Goal: Task Accomplishment & Management: Manage account settings

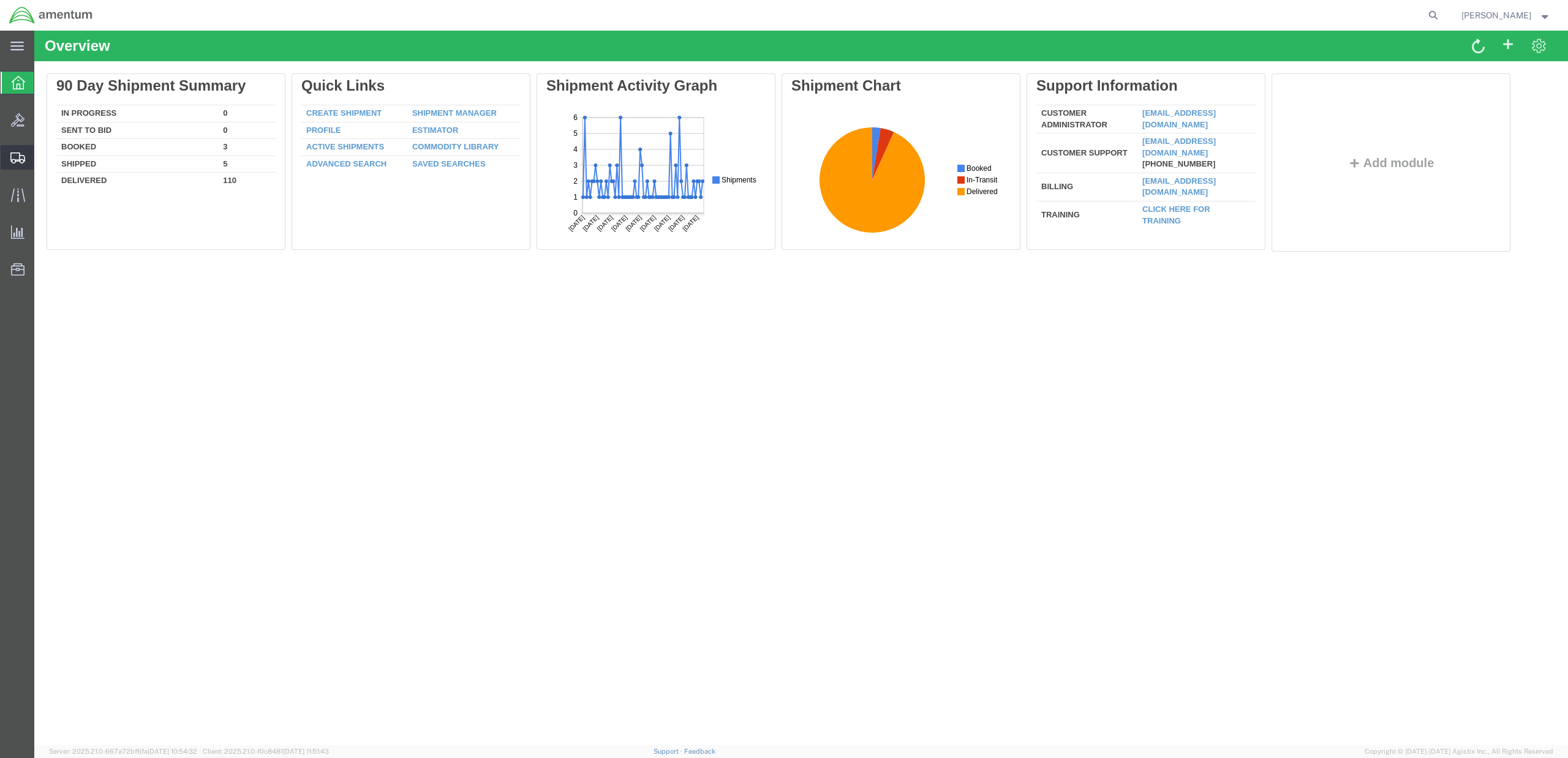
click at [11, 154] on icon at bounding box center [18, 158] width 15 height 11
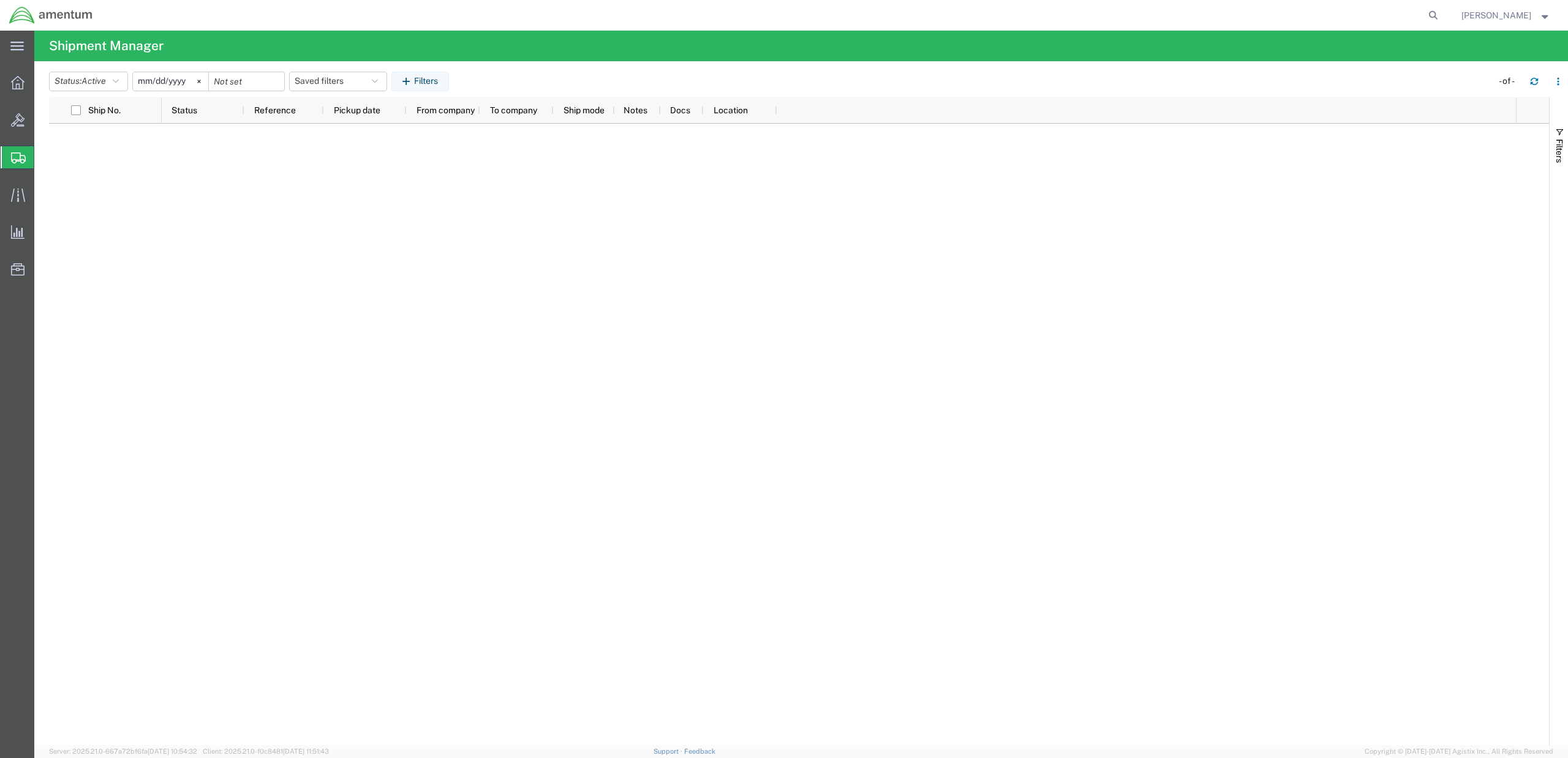
click at [0, 0] on span "Shipment Manager" at bounding box center [0, 0] width 0 height 0
click at [15, 72] on div at bounding box center [18, 83] width 35 height 25
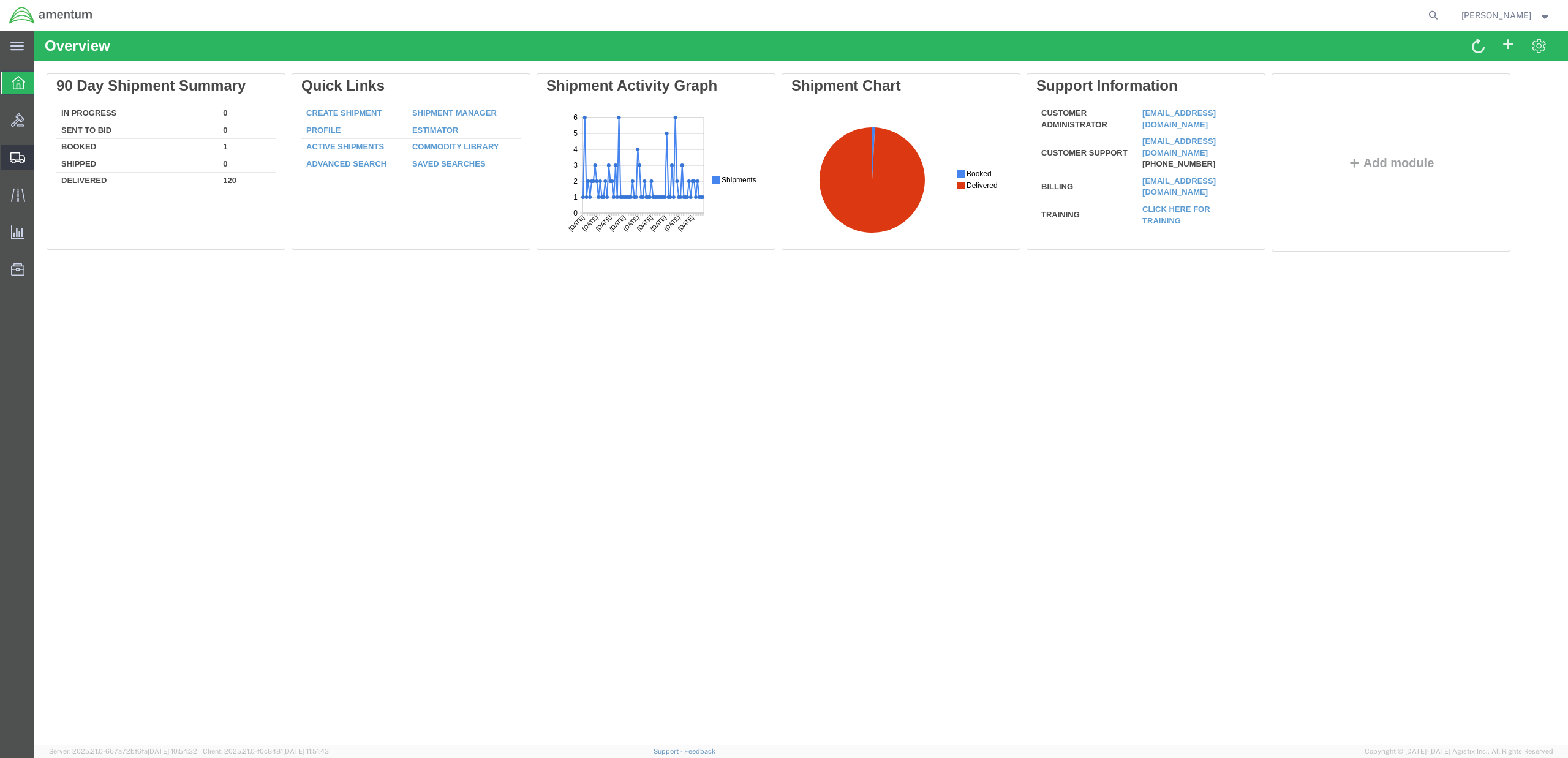
click at [17, 153] on icon at bounding box center [18, 158] width 15 height 11
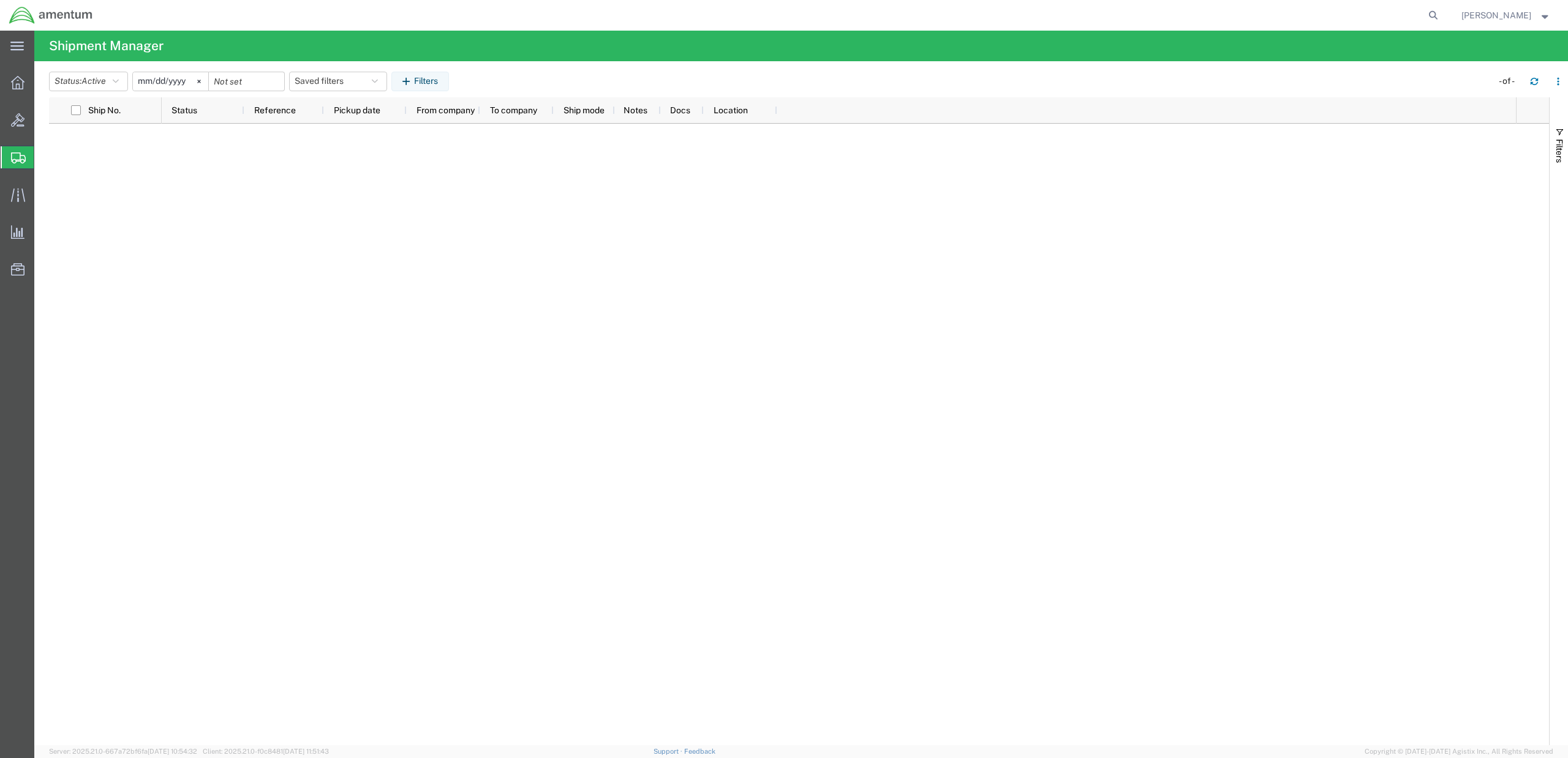
click at [0, 0] on span "Shipment Manager" at bounding box center [0, 0] width 0 height 0
click at [288, 329] on div at bounding box center [838, 435] width 1354 height 622
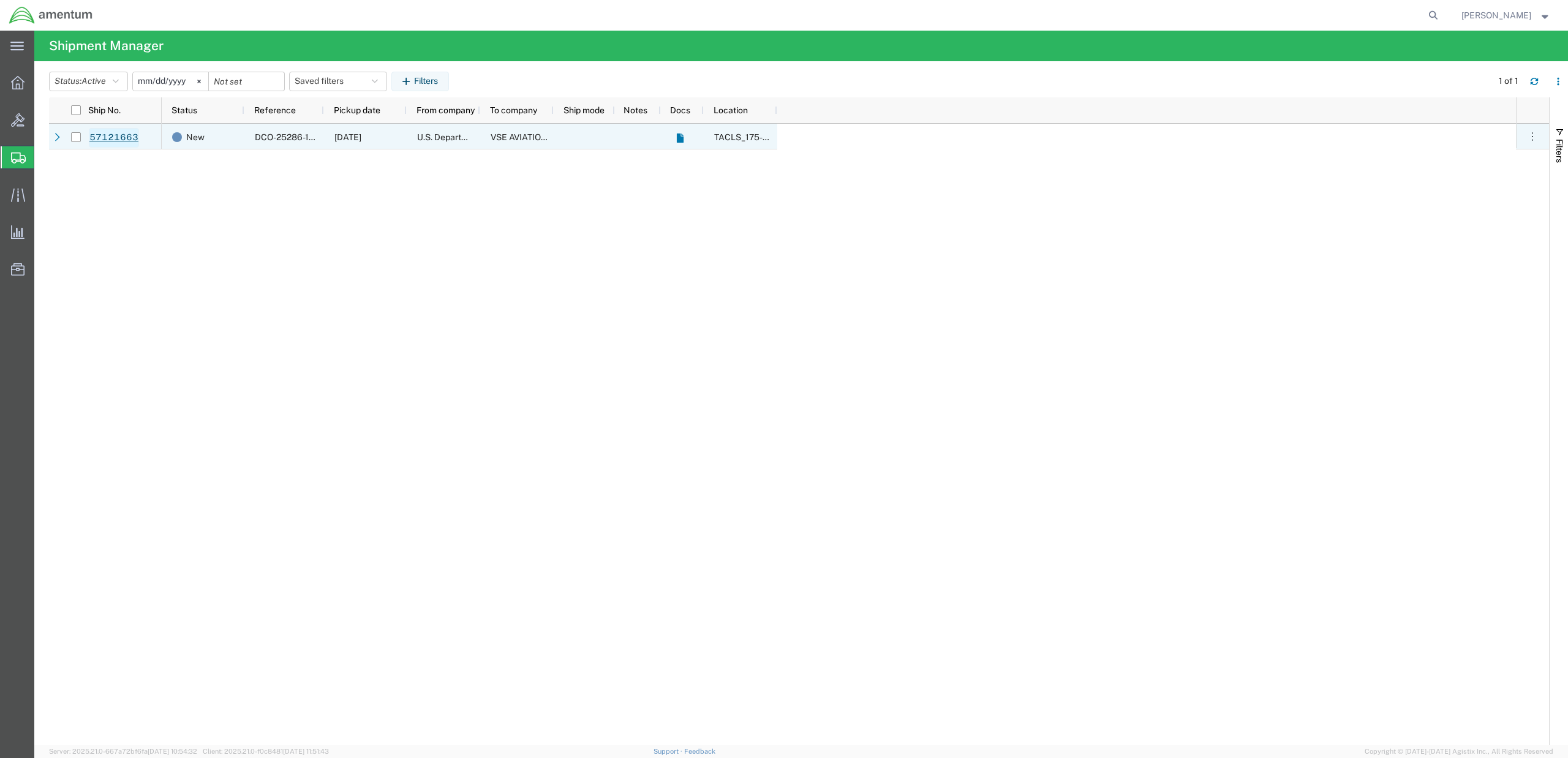
click at [106, 138] on link "57121663" at bounding box center [113, 138] width 50 height 20
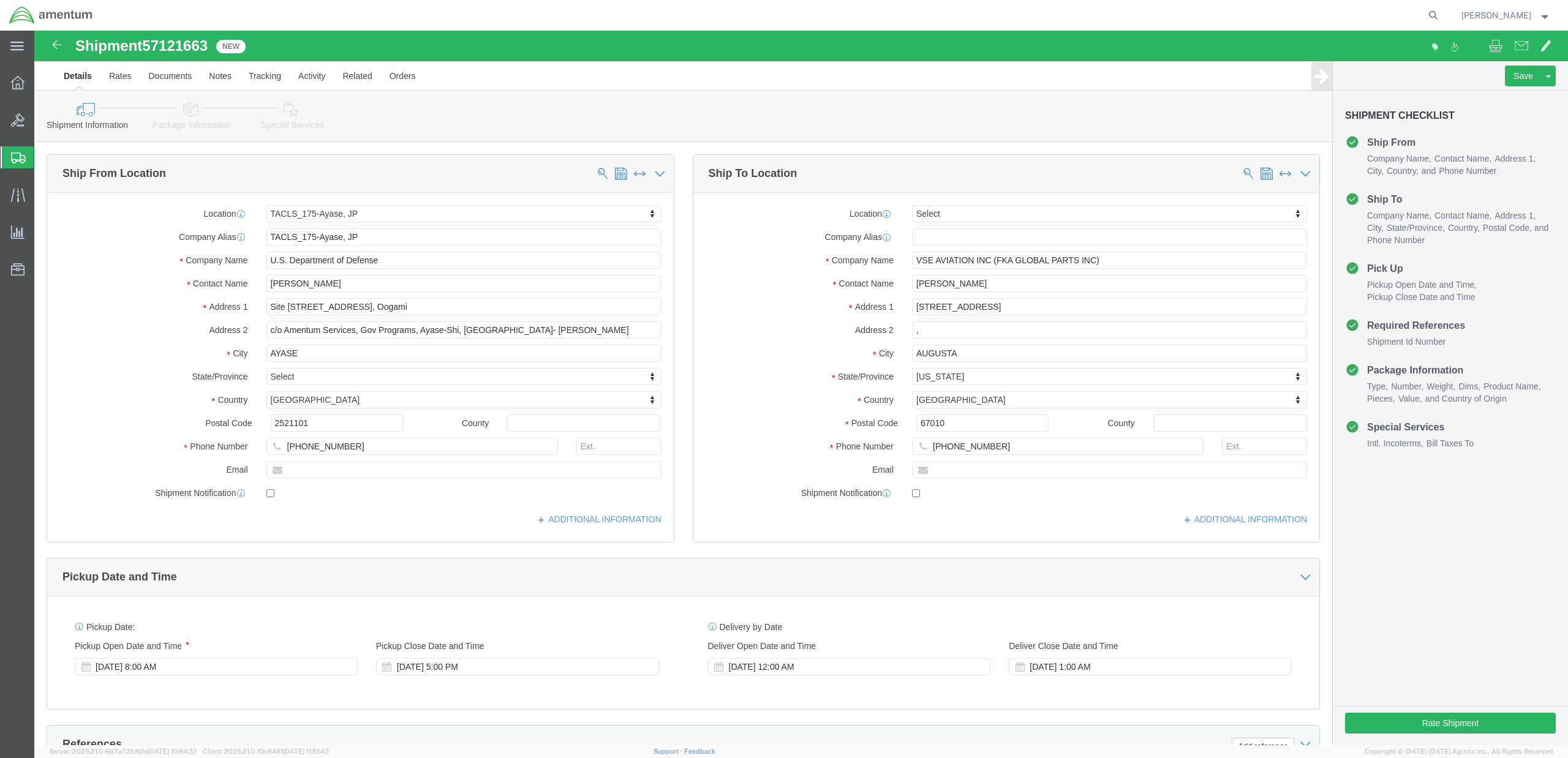
select select "60371"
select select
click button "Rate Shipment"
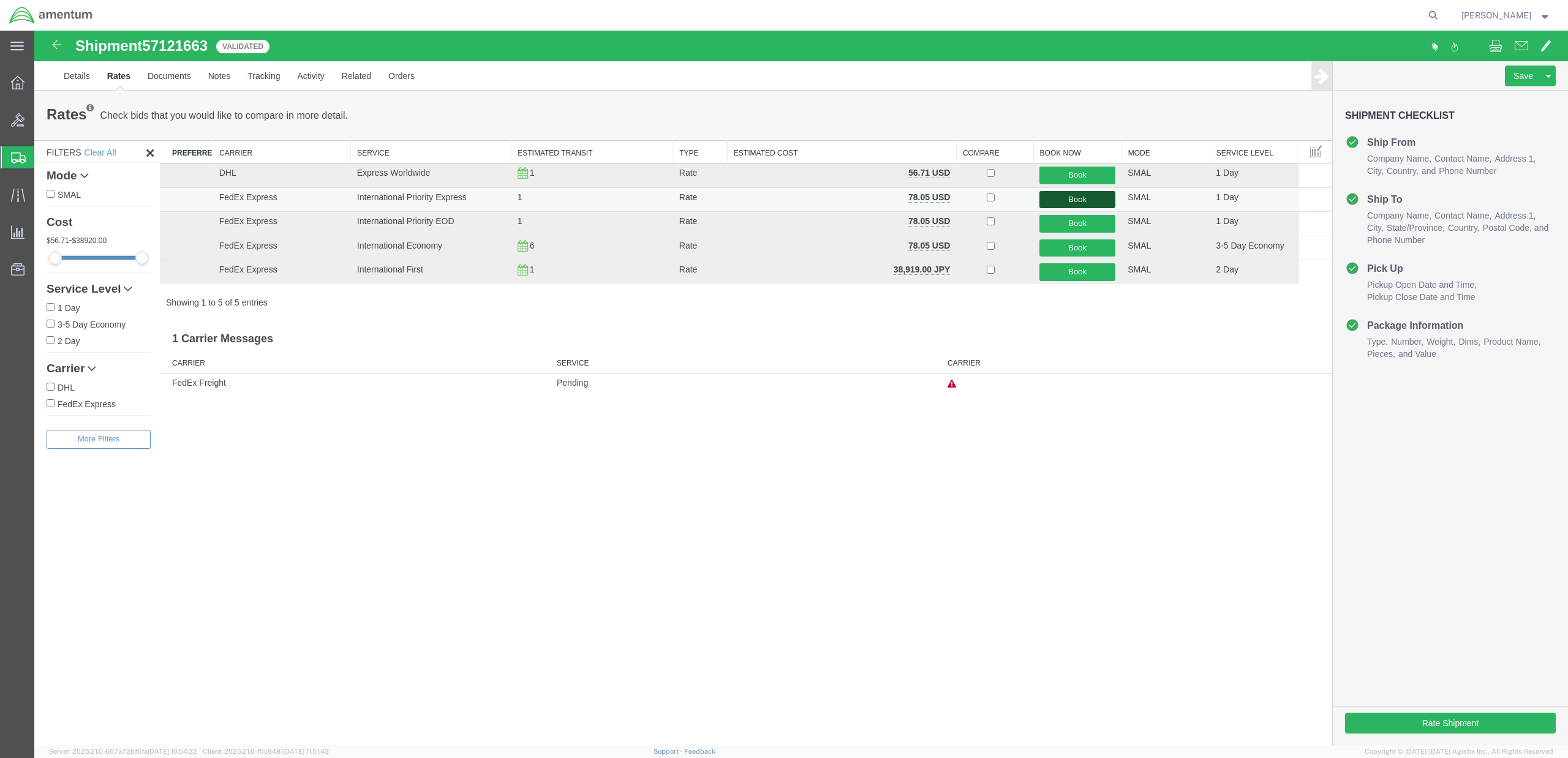
click at [1091, 198] on button "Book" at bounding box center [1077, 199] width 76 height 18
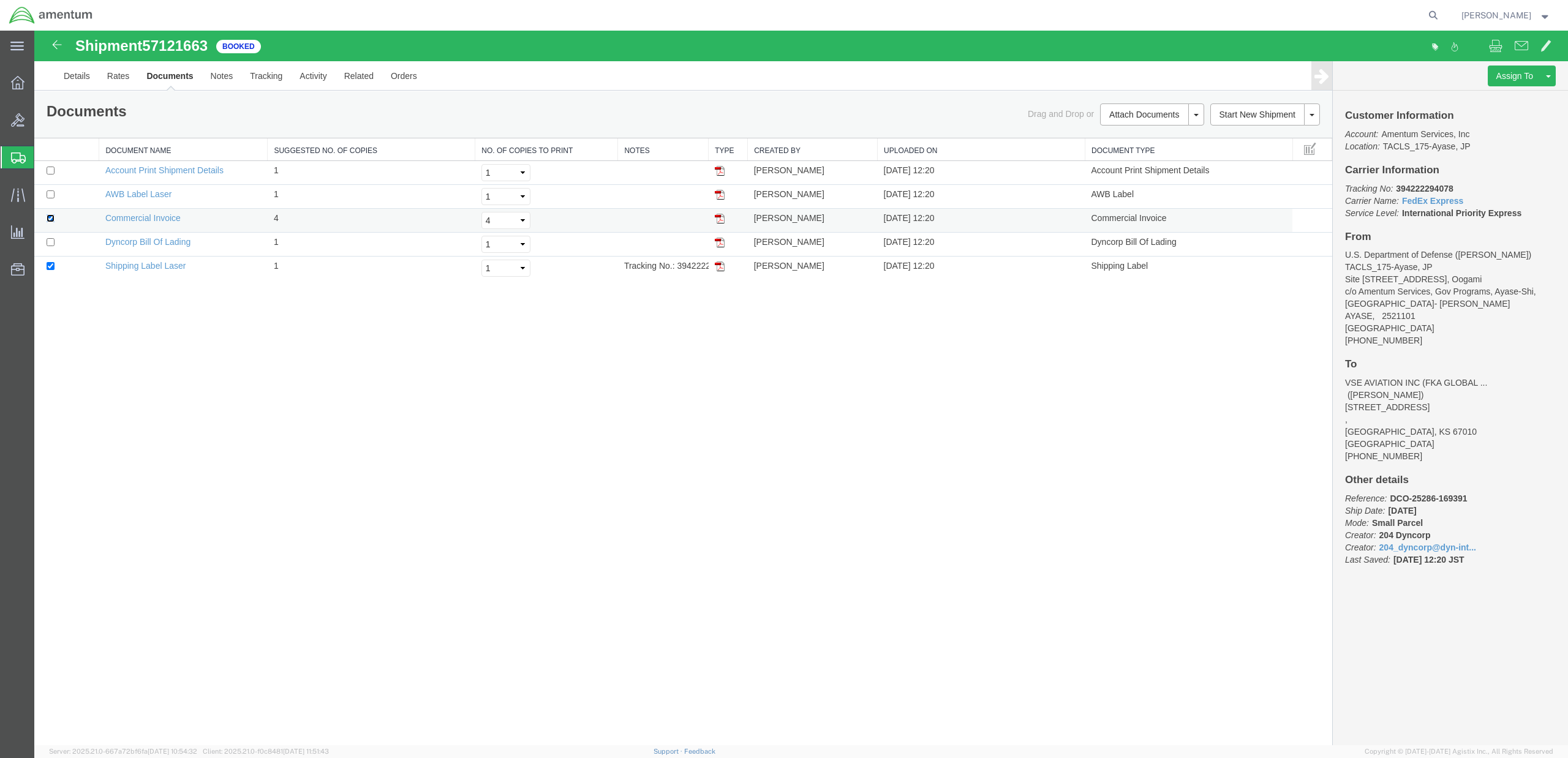
click at [53, 219] on input "checkbox" at bounding box center [50, 218] width 8 height 8
checkbox input "false"
click at [53, 197] on input "checkbox" at bounding box center [50, 194] width 8 height 8
checkbox input "true"
click at [1525, 45] on span at bounding box center [1521, 45] width 14 height 15
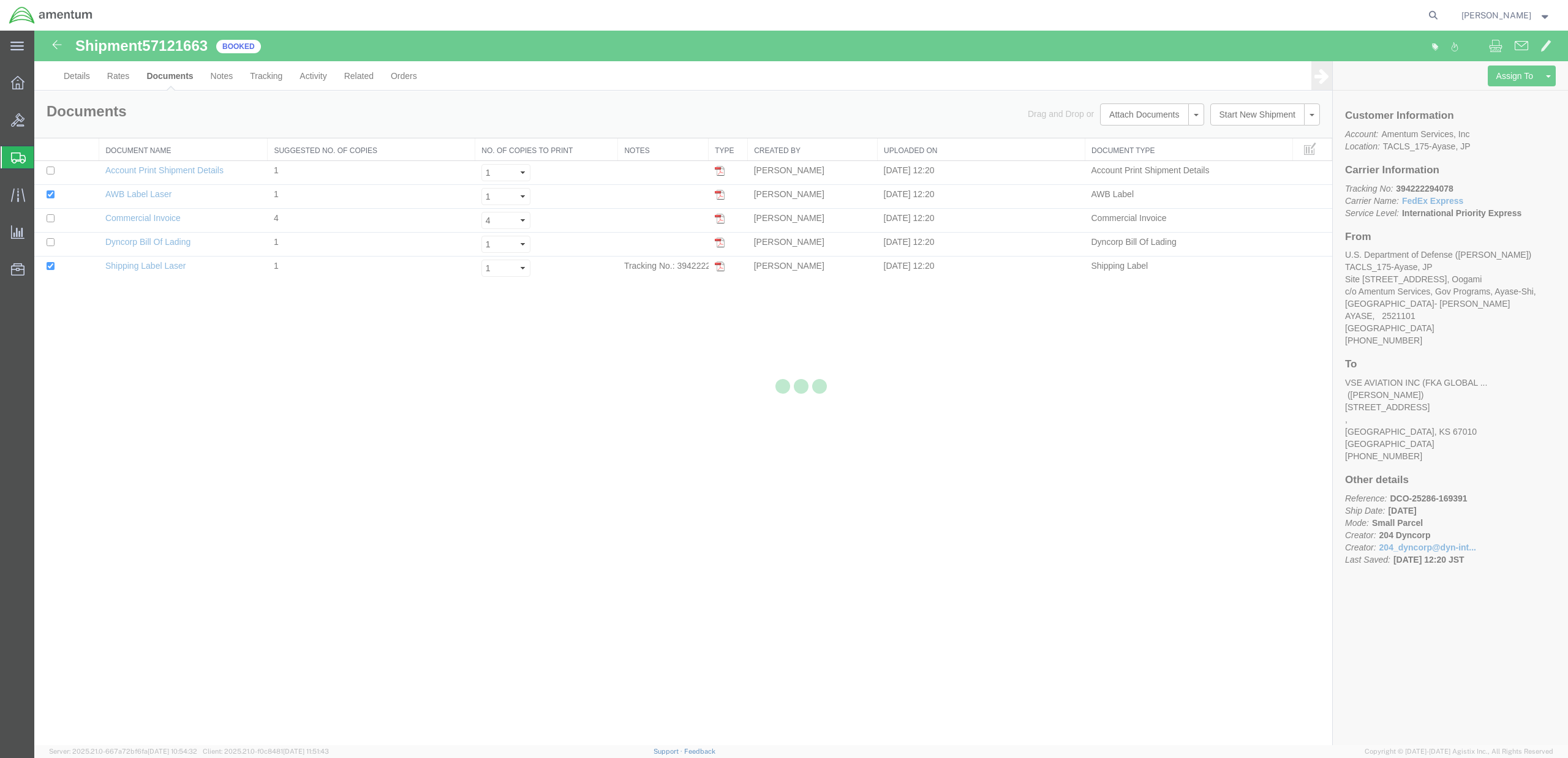
checkbox input "true"
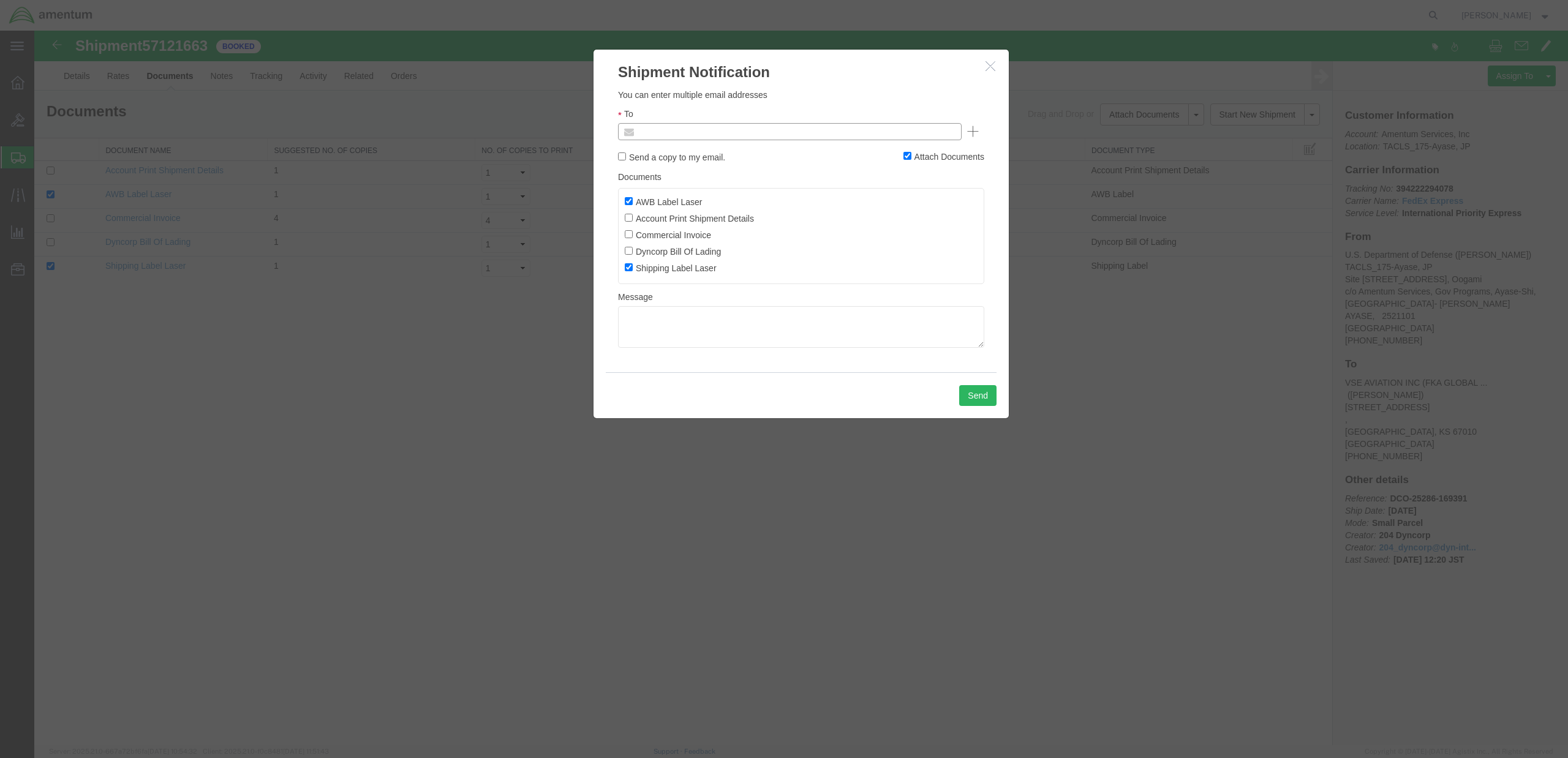
click at [711, 130] on input "text" at bounding box center [707, 132] width 143 height 16
type input "[PERSON_NAME][EMAIL_ADDRESS][PERSON_NAME][DOMAIN_NAME]"
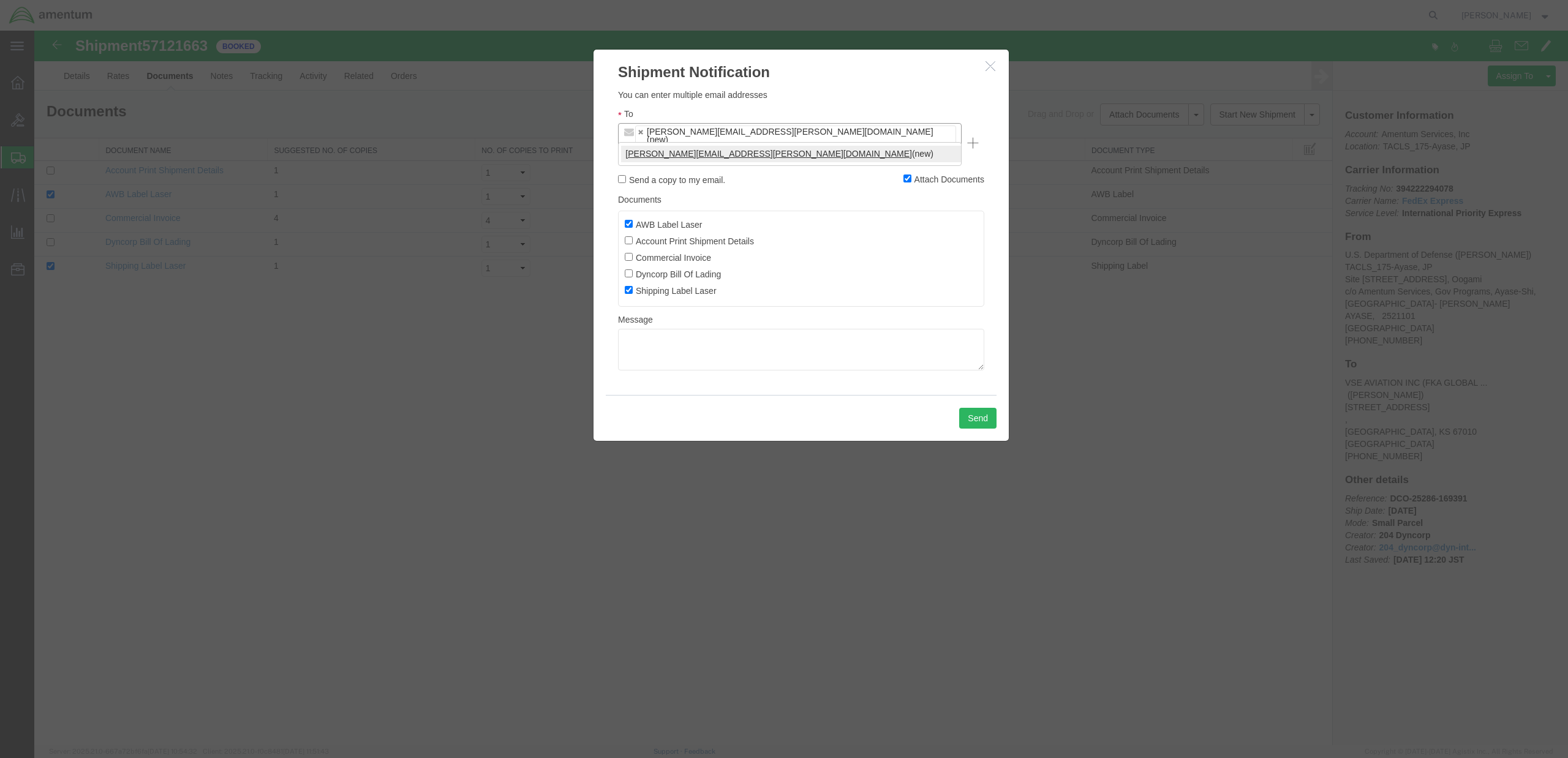
type input "[PERSON_NAME][EMAIL_ADDRESS][PERSON_NAME][DOMAIN_NAME]"
type input "[PERSON_NAME][EMAIL_ADDRESS][PERSON_NAME][DOMAIN_NAME],[PERSON_NAME][DOMAIN_NAM…"
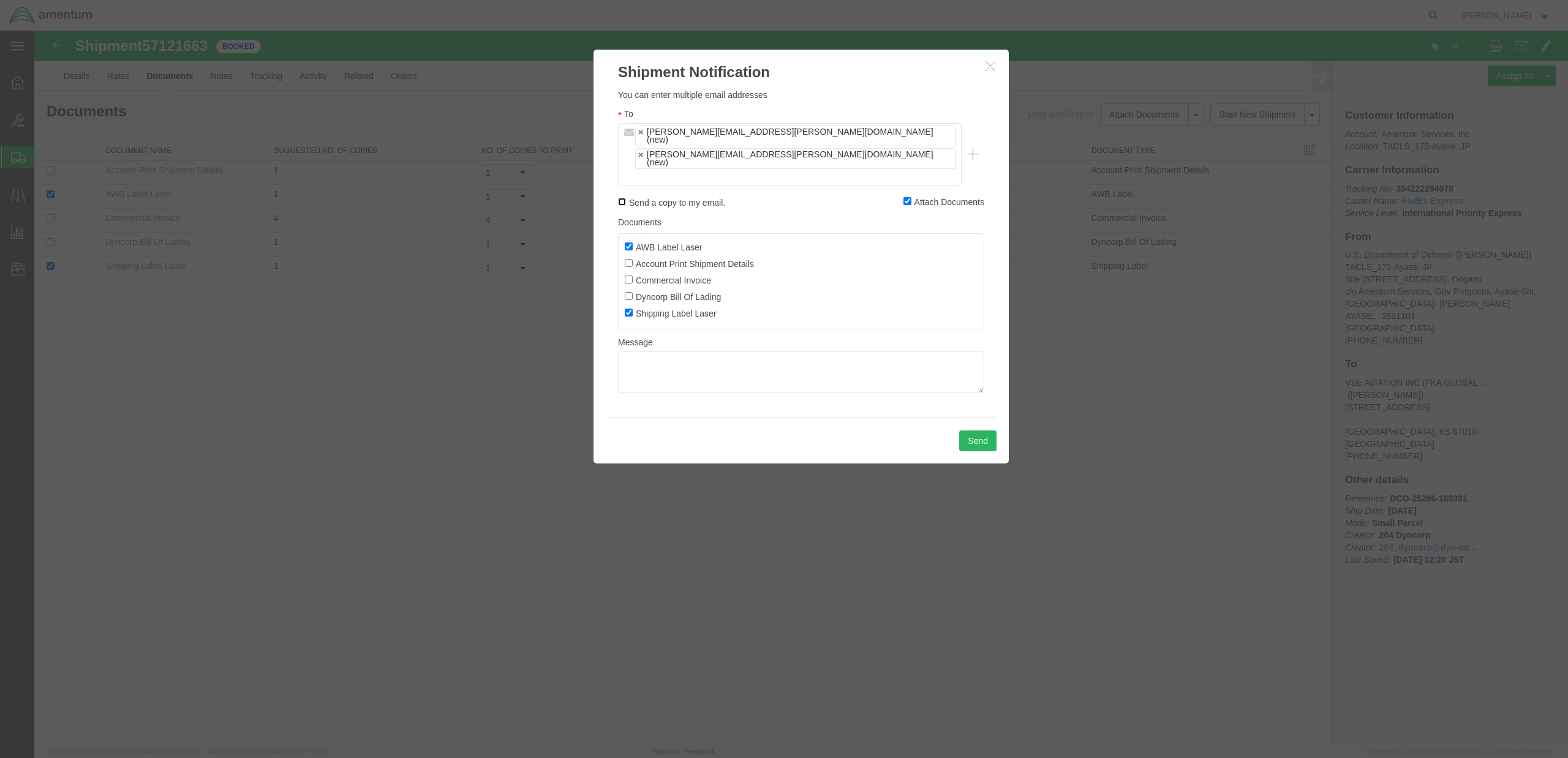
click at [625, 197] on input "Send a copy to my email." at bounding box center [622, 201] width 8 height 8
checkbox input "true"
click at [680, 351] on textarea at bounding box center [801, 372] width 366 height 42
type textarea "Emergency battery power supply S/N 1079"
click at [981, 430] on button "Send" at bounding box center [977, 441] width 37 height 21
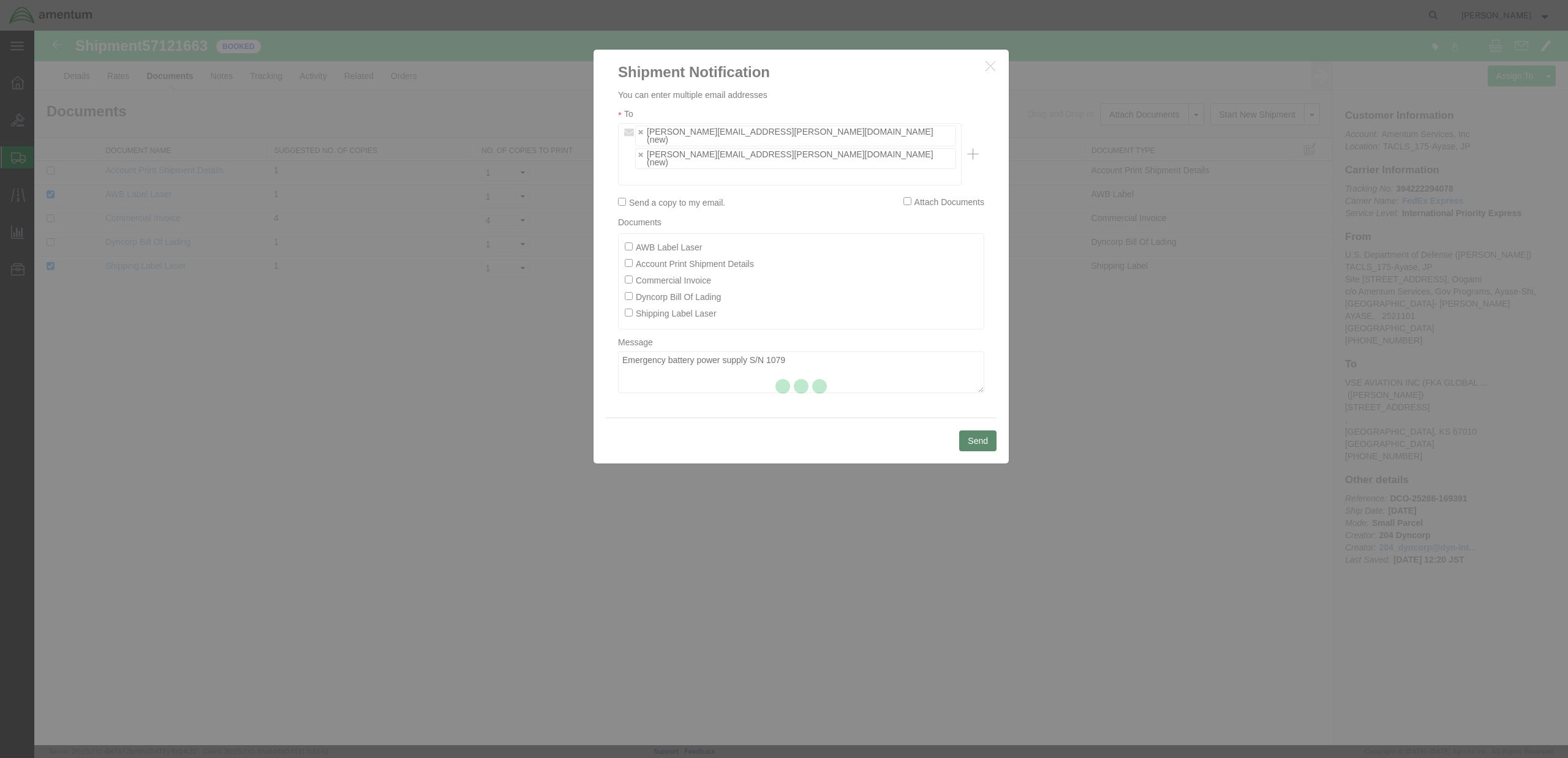
checkbox input "false"
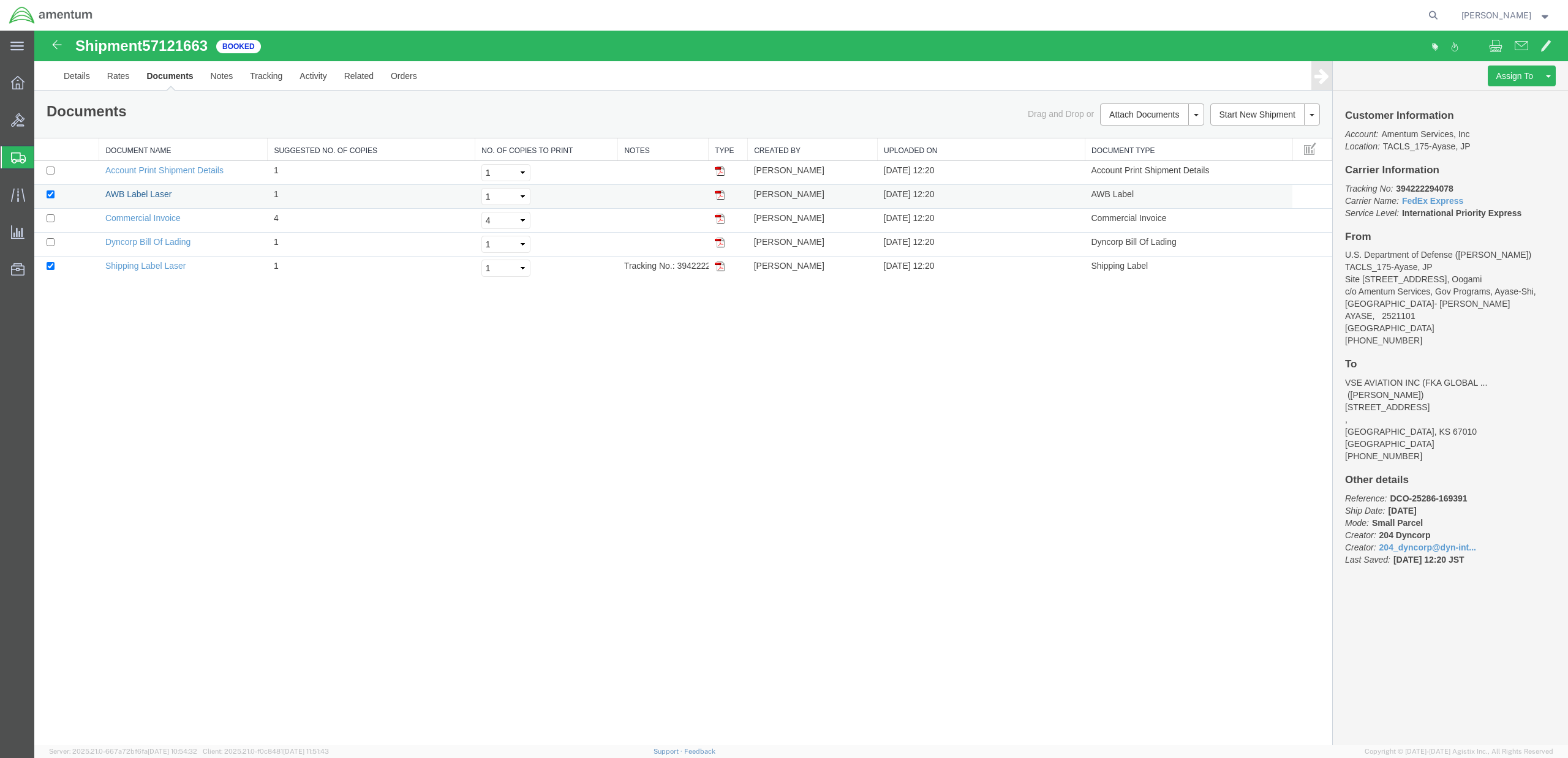
drag, startPoint x: 114, startPoint y: 199, endPoint x: 180, endPoint y: 192, distance: 66.4
click at [114, 198] on link "AWB Label Laser" at bounding box center [138, 194] width 66 height 10
click at [124, 267] on link "Shipping Label Laser" at bounding box center [146, 265] width 81 height 10
click at [153, 175] on link "Account Print Shipment Details" at bounding box center [164, 170] width 118 height 10
